Goal: Information Seeking & Learning: Check status

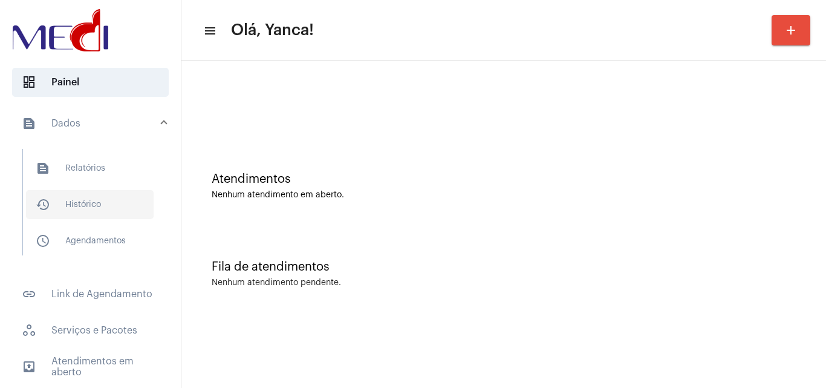
click at [94, 204] on span "history_outlined Histórico" at bounding box center [90, 204] width 128 height 29
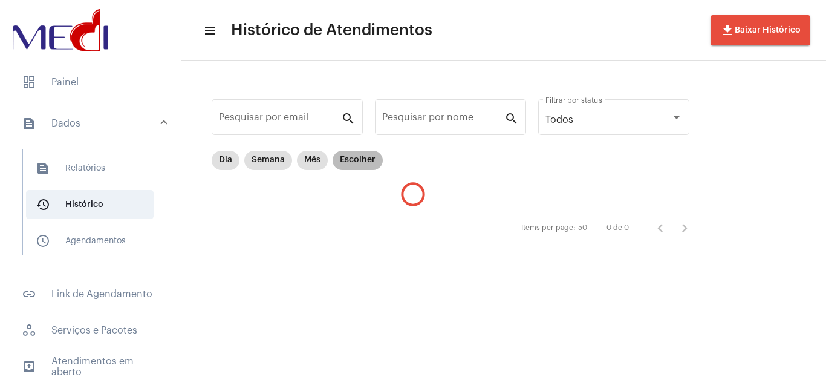
click at [368, 164] on mat-chip "Escolher" at bounding box center [358, 160] width 50 height 19
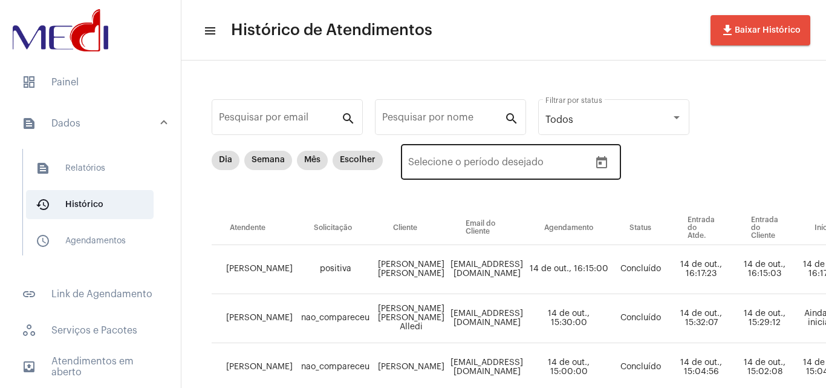
click at [608, 164] on button "Open calendar" at bounding box center [602, 163] width 24 height 24
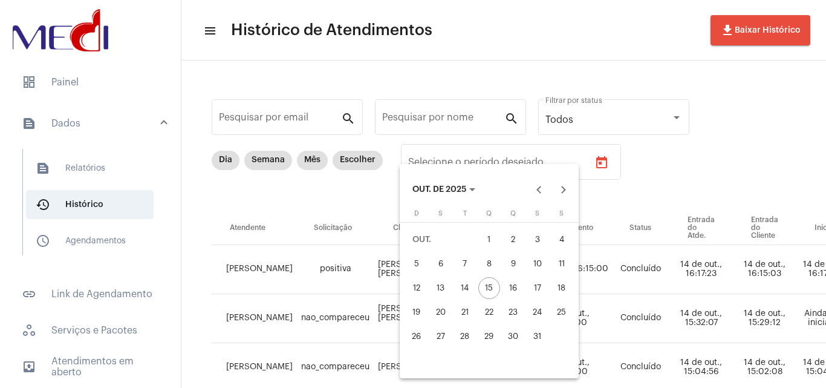
click at [461, 268] on div "7" at bounding box center [465, 264] width 22 height 22
type input "[DATE]"
click at [461, 268] on div "7" at bounding box center [465, 264] width 22 height 22
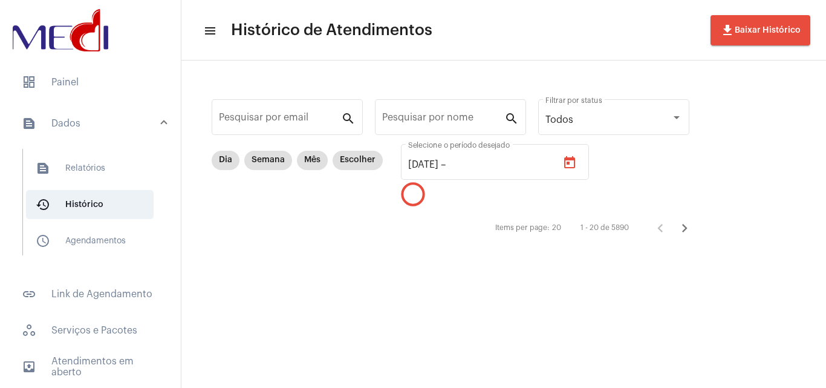
type input "[DATE]"
drag, startPoint x: 459, startPoint y: 108, endPoint x: 460, endPoint y: 115, distance: 7.4
click at [459, 108] on div "Pesquisar por nome" at bounding box center [443, 116] width 122 height 38
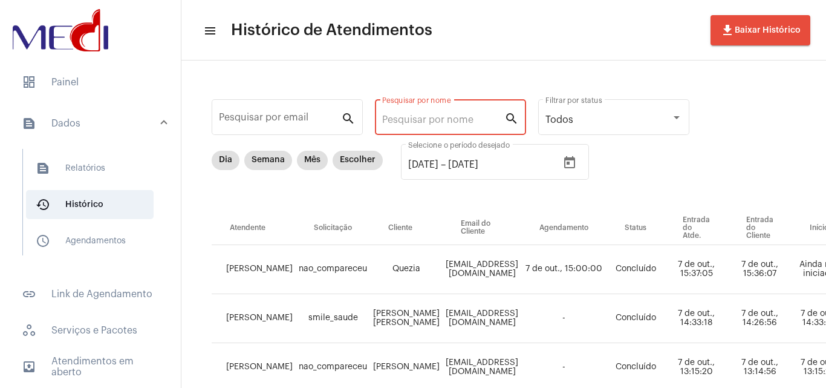
click at [462, 117] on input "Pesquisar por nome" at bounding box center [443, 119] width 122 height 11
paste input "[PERSON_NAME]"
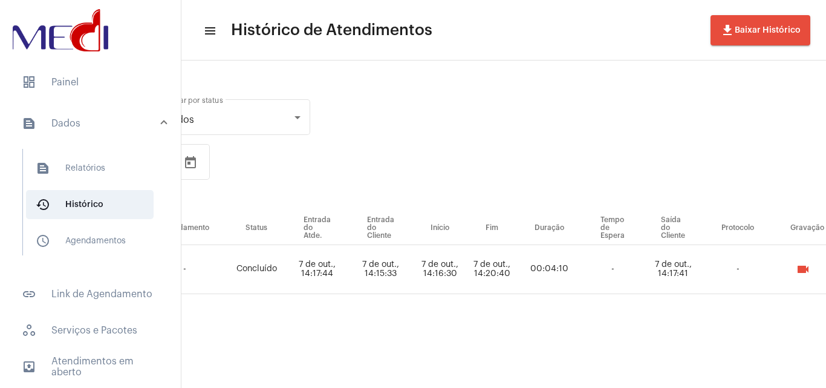
scroll to position [0, 452]
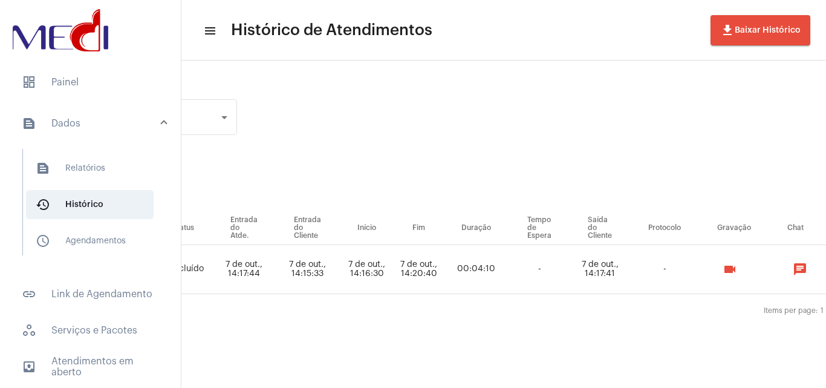
type input "[PERSON_NAME]"
click at [737, 275] on mat-icon "videocam" at bounding box center [730, 269] width 15 height 15
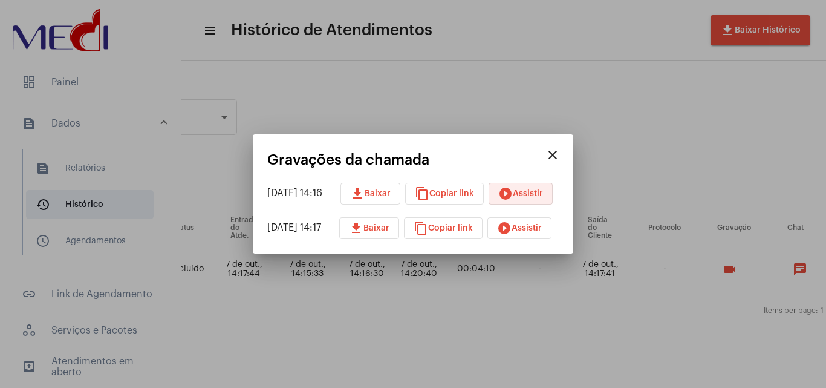
click at [530, 197] on span "play_circle_filled Assistir" at bounding box center [520, 193] width 45 height 8
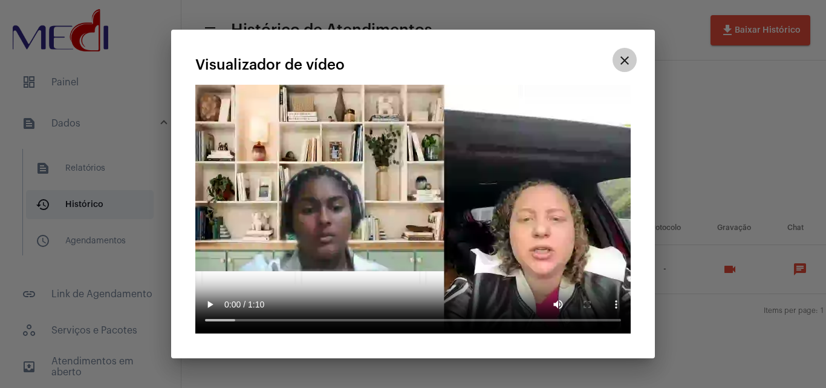
click at [625, 58] on mat-icon "close" at bounding box center [624, 60] width 15 height 15
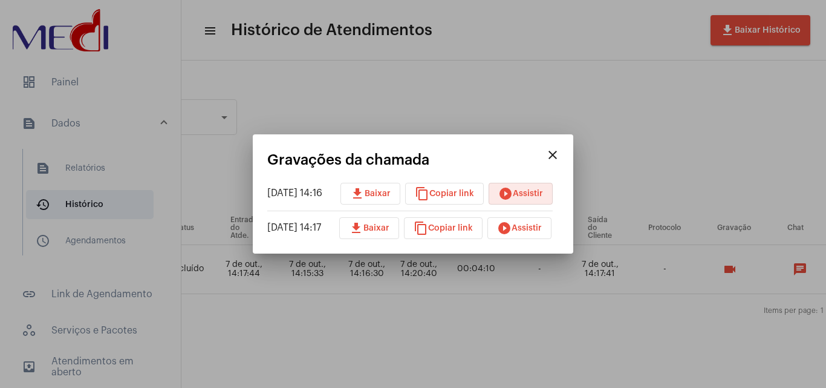
click at [542, 227] on span "play_circle_filled Assistir" at bounding box center [519, 228] width 45 height 8
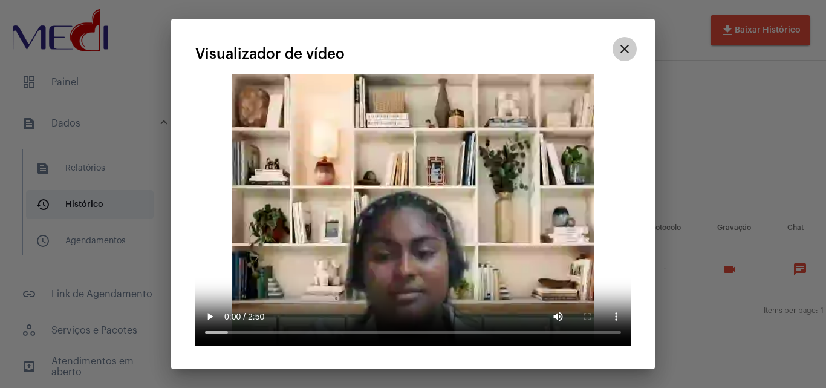
click at [619, 48] on mat-icon "close" at bounding box center [624, 49] width 15 height 15
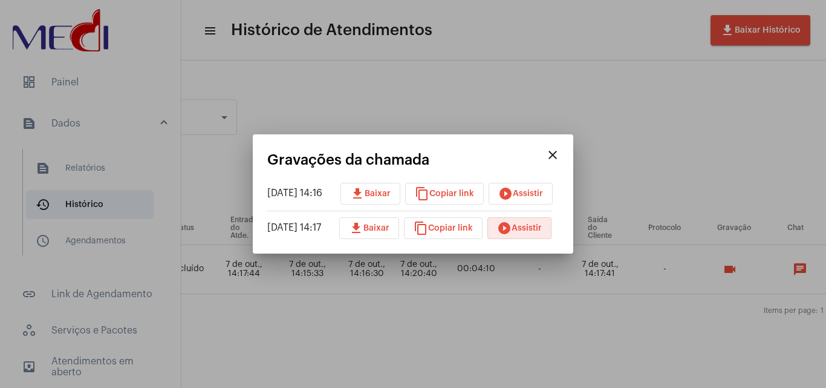
click at [389, 192] on span "download Baixar" at bounding box center [370, 193] width 41 height 8
click at [399, 226] on button "download Baixar" at bounding box center [369, 228] width 60 height 22
